Goal: Navigation & Orientation: Find specific page/section

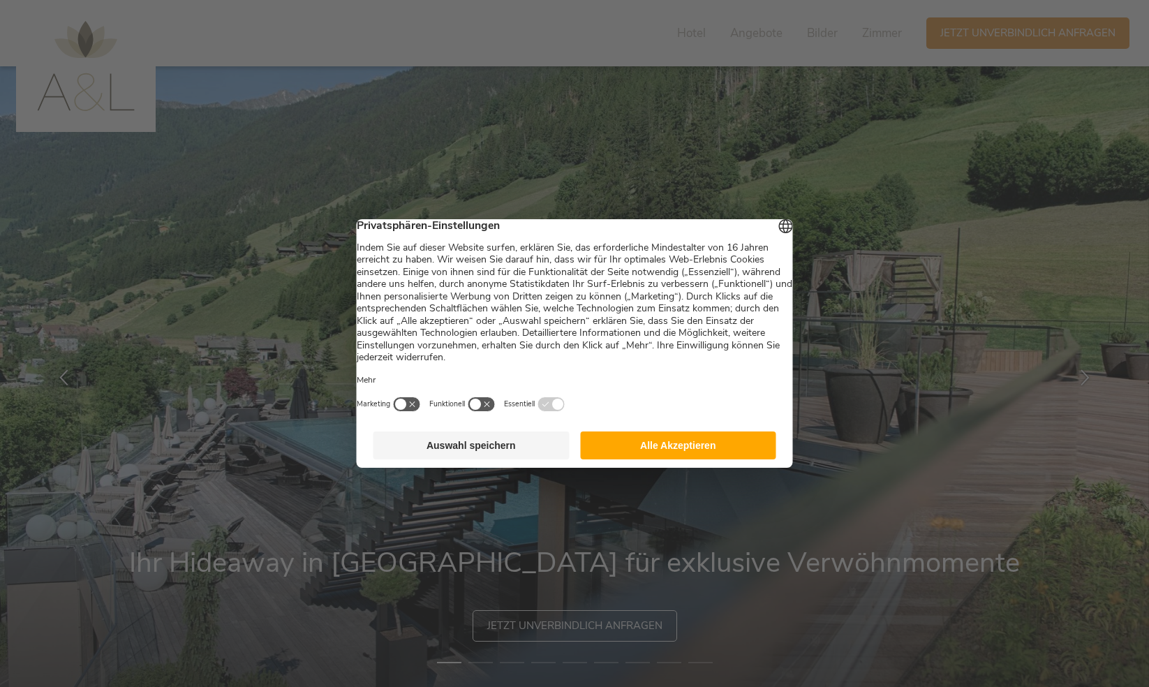
click at [536, 455] on button "Auswahl speichern" at bounding box center [472, 445] width 196 height 28
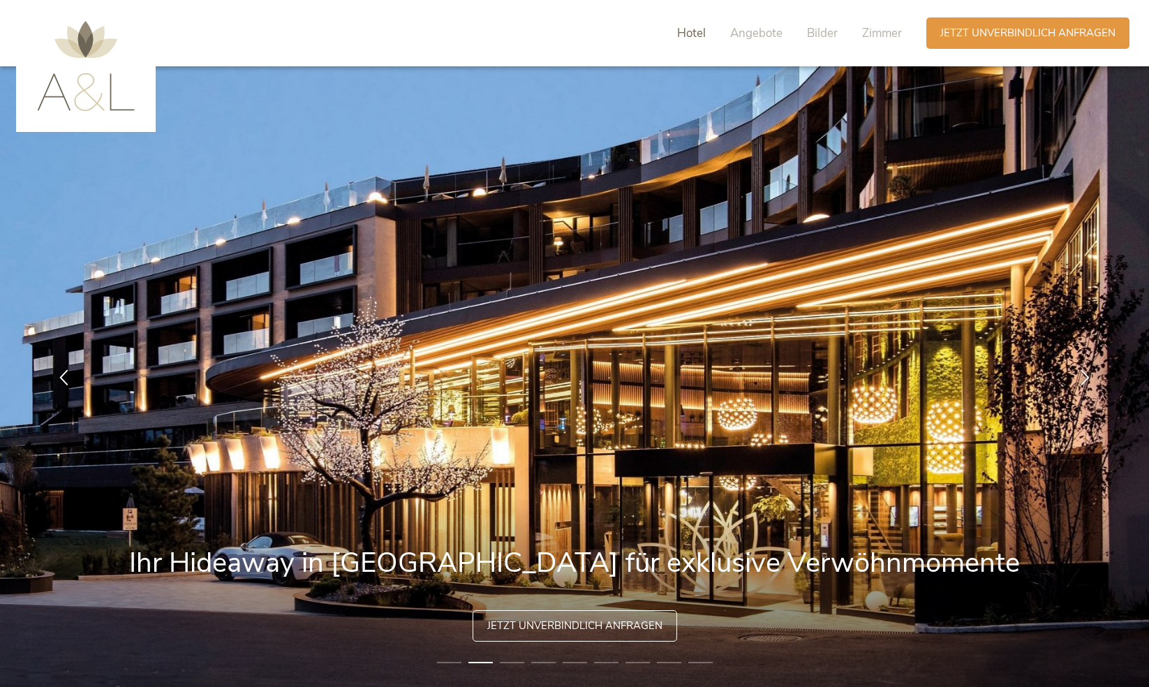
click at [688, 36] on span "Hotel" at bounding box center [691, 33] width 29 height 16
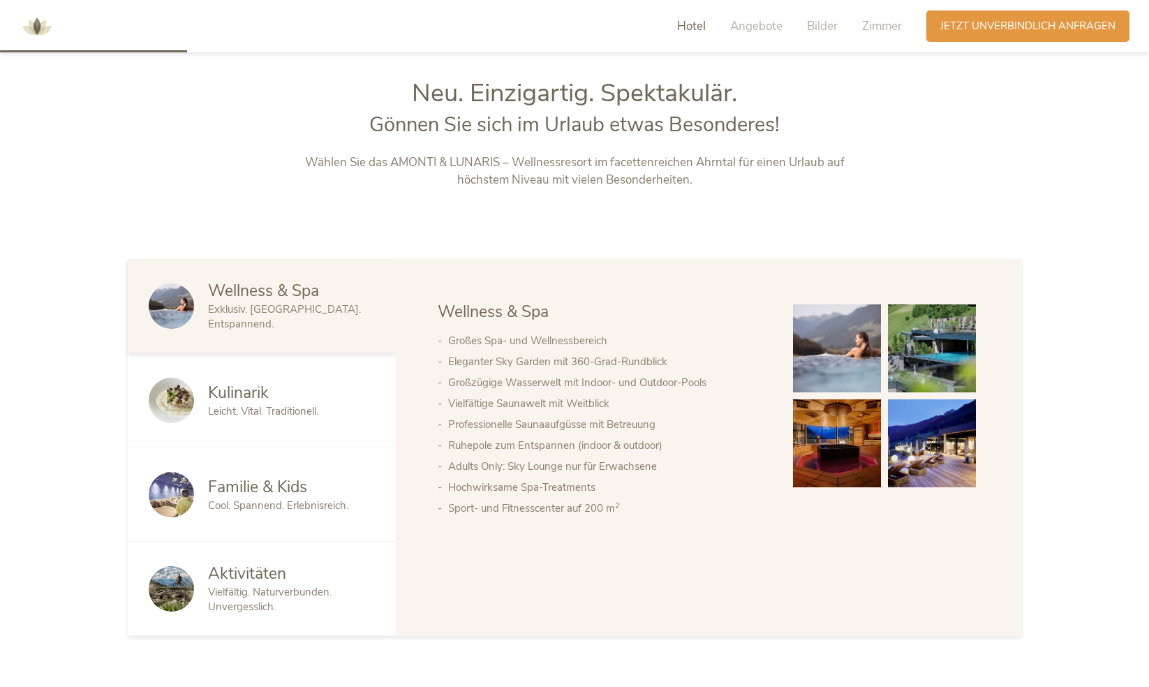
scroll to position [735, 0]
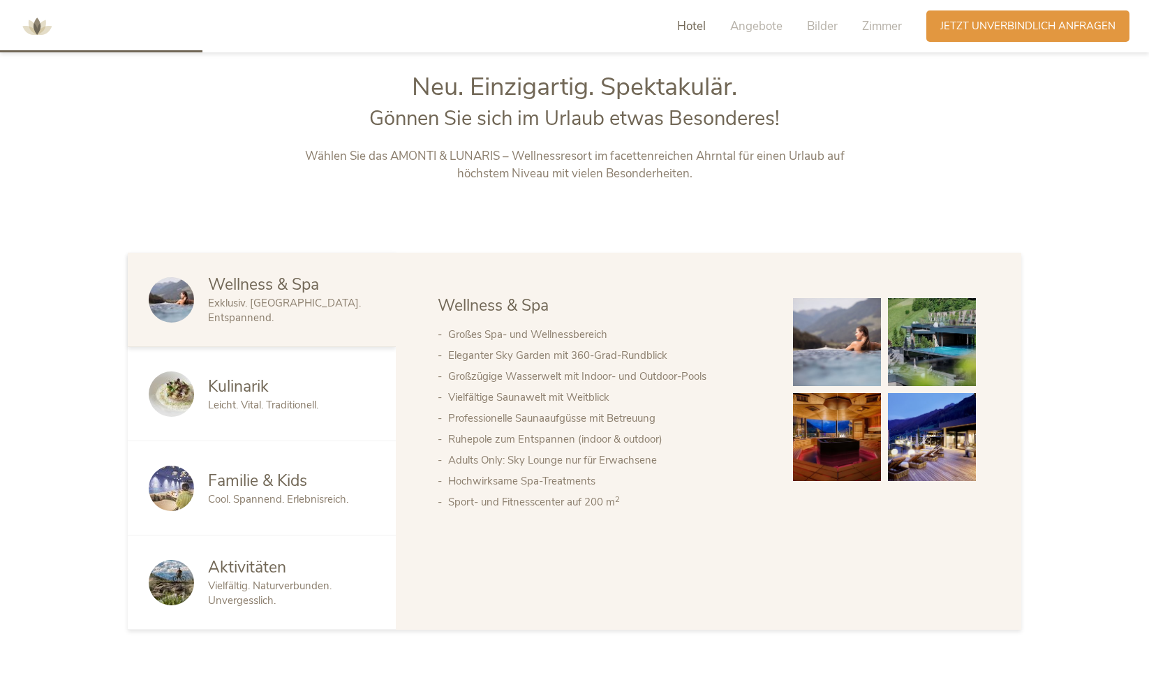
click at [264, 493] on span "Cool. Spannend. Erlebnisreich." at bounding box center [278, 499] width 140 height 14
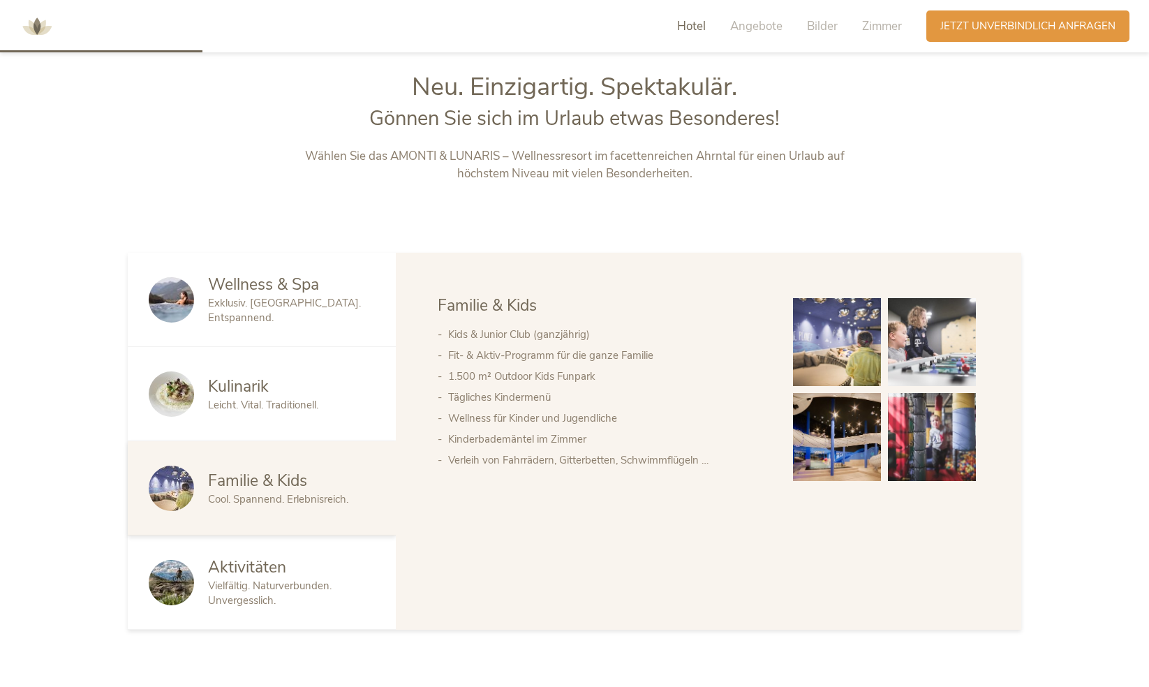
click at [252, 397] on span "Kulinarik" at bounding box center [238, 387] width 61 height 22
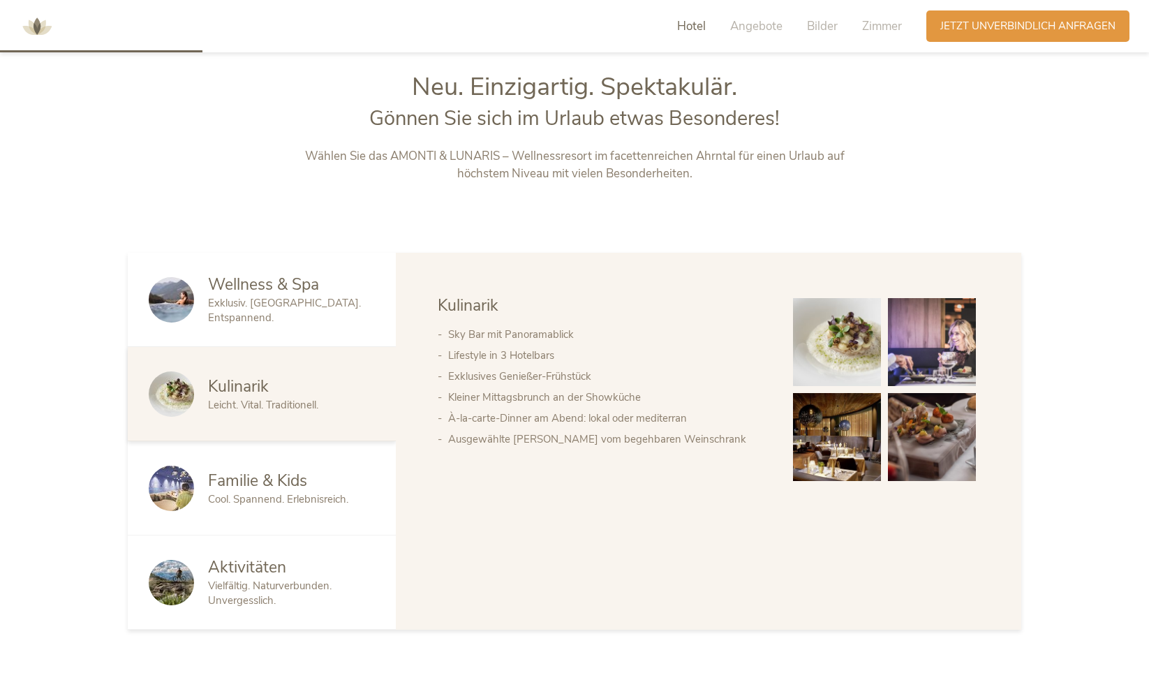
click at [325, 308] on span "Exklusiv. [GEOGRAPHIC_DATA]. Entspannend." at bounding box center [284, 310] width 153 height 29
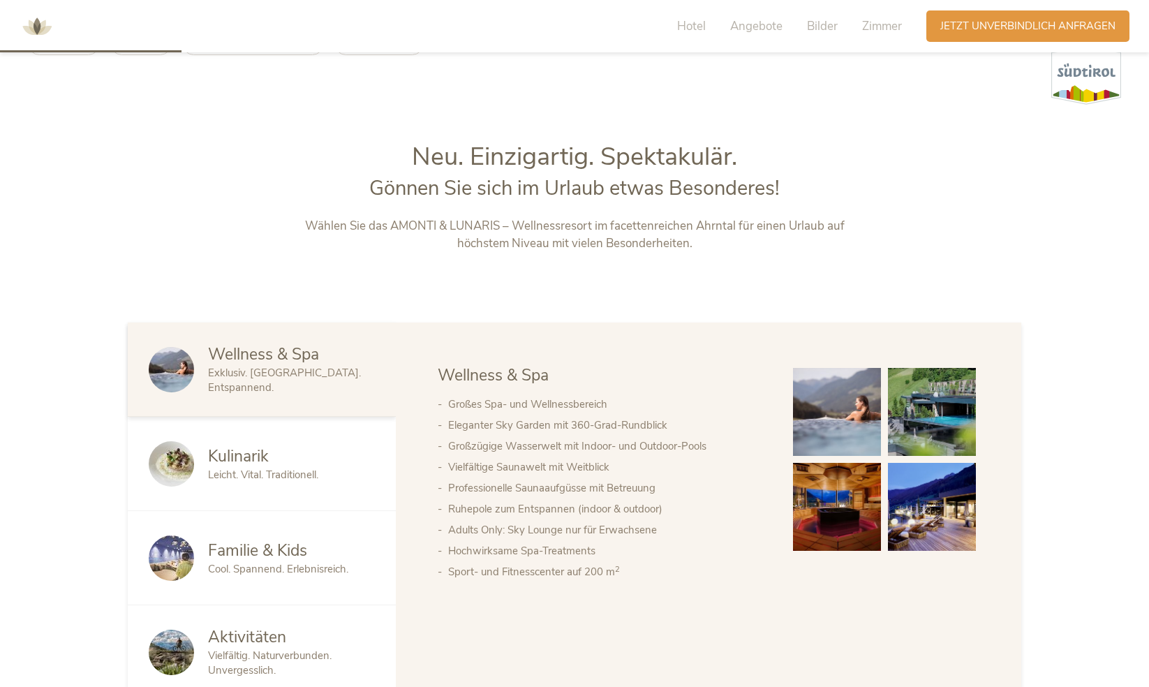
scroll to position [386, 0]
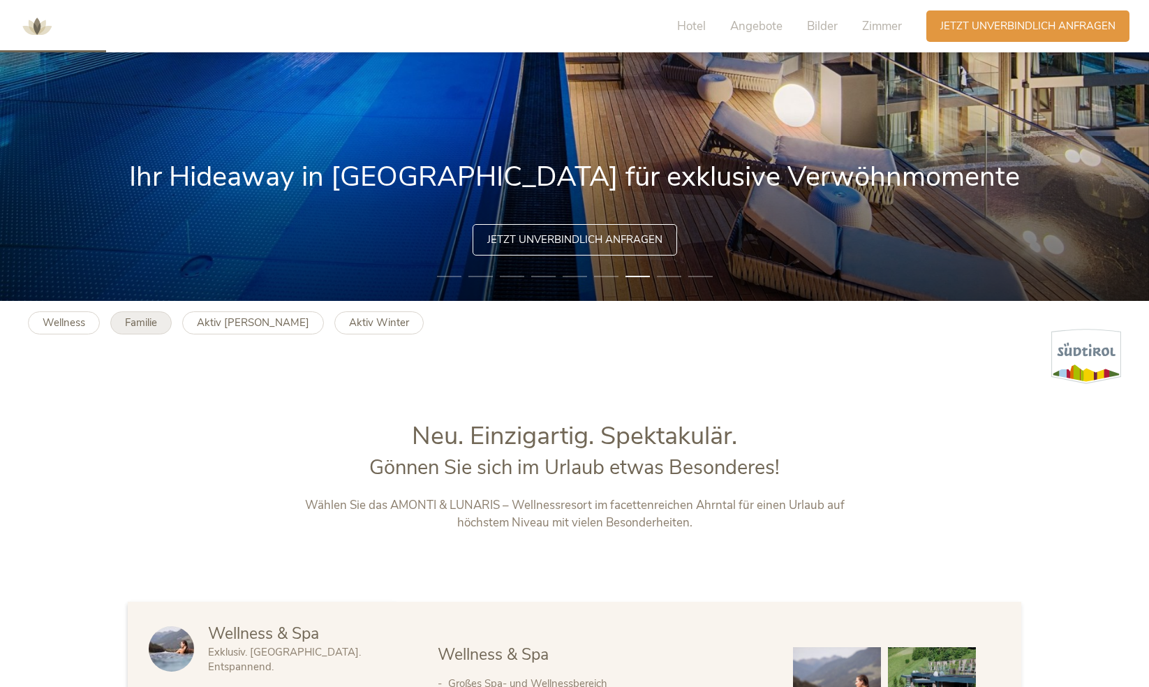
click at [131, 321] on b "Familie" at bounding box center [141, 323] width 32 height 14
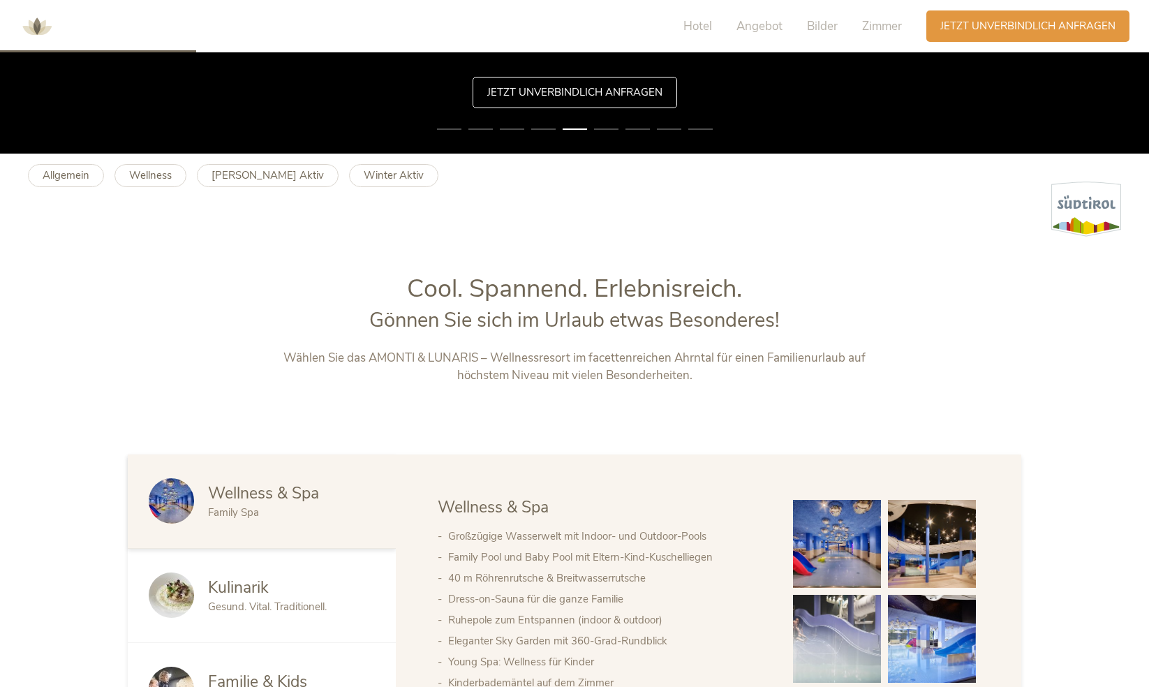
scroll to position [349, 0]
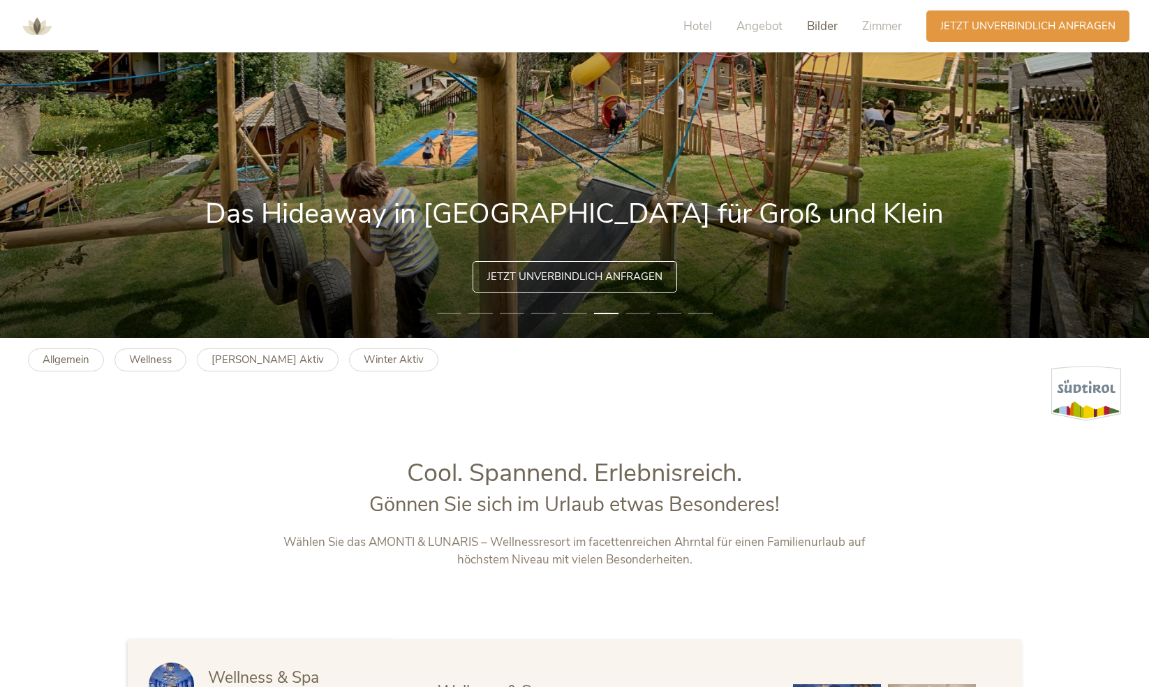
click at [816, 28] on span "Bilder" at bounding box center [822, 26] width 31 height 16
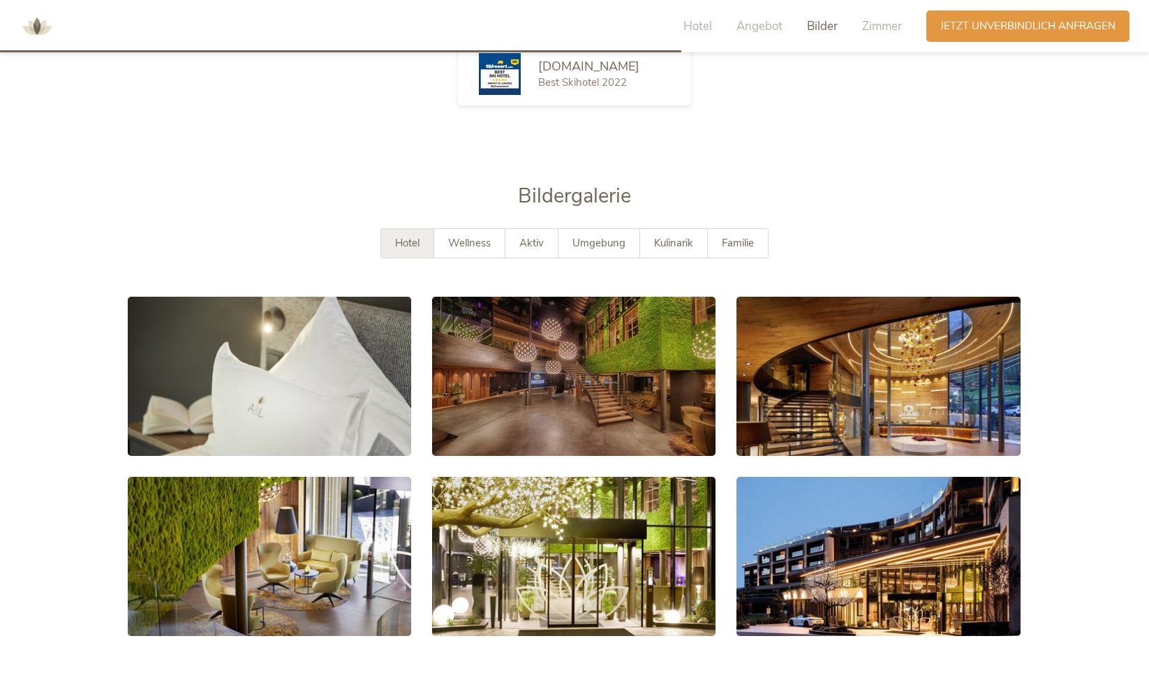
scroll to position [2583, 0]
